Goal: Find specific page/section: Find specific page/section

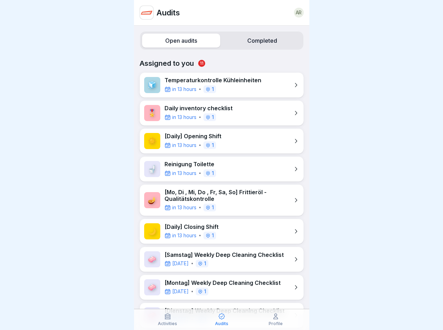
click at [179, 41] on label "Open audits" at bounding box center [181, 41] width 78 height 14
click at [257, 41] on label "Completed" at bounding box center [262, 41] width 78 height 14
click at [167, 320] on icon at bounding box center [167, 316] width 7 height 7
click at [221, 320] on icon at bounding box center [221, 316] width 7 height 7
click at [275, 320] on icon at bounding box center [275, 316] width 7 height 7
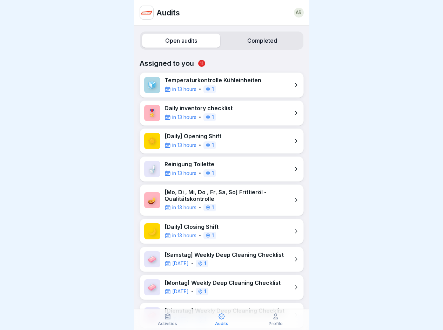
click at [179, 41] on label "Open audits" at bounding box center [181, 41] width 78 height 14
click at [257, 41] on label "Completed" at bounding box center [262, 41] width 78 height 14
click at [167, 320] on icon at bounding box center [167, 316] width 7 height 7
click at [221, 320] on icon at bounding box center [221, 316] width 7 height 7
click at [275, 320] on icon at bounding box center [275, 316] width 7 height 7
